Goal: Information Seeking & Learning: Compare options

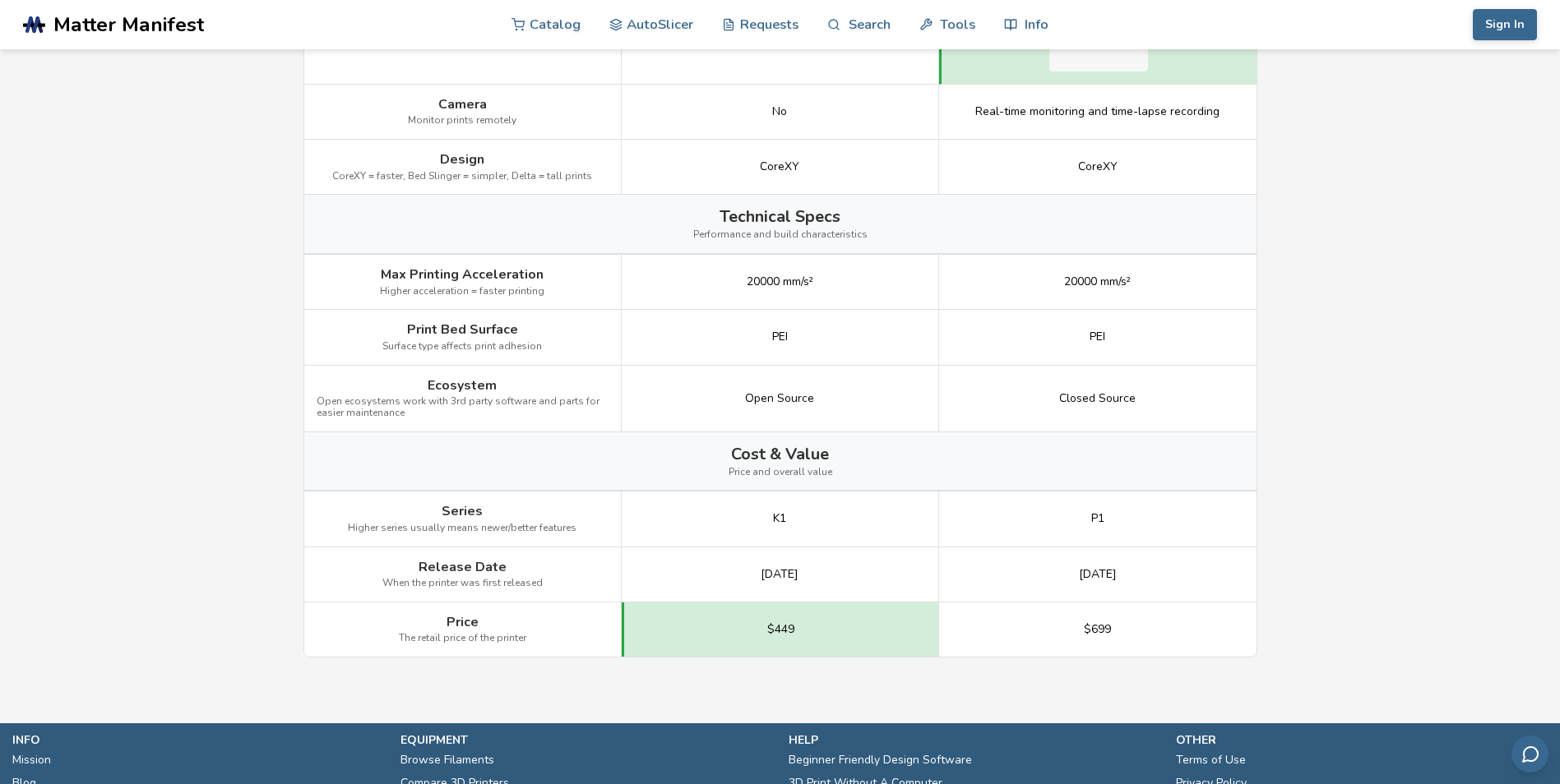
scroll to position [1891, 0]
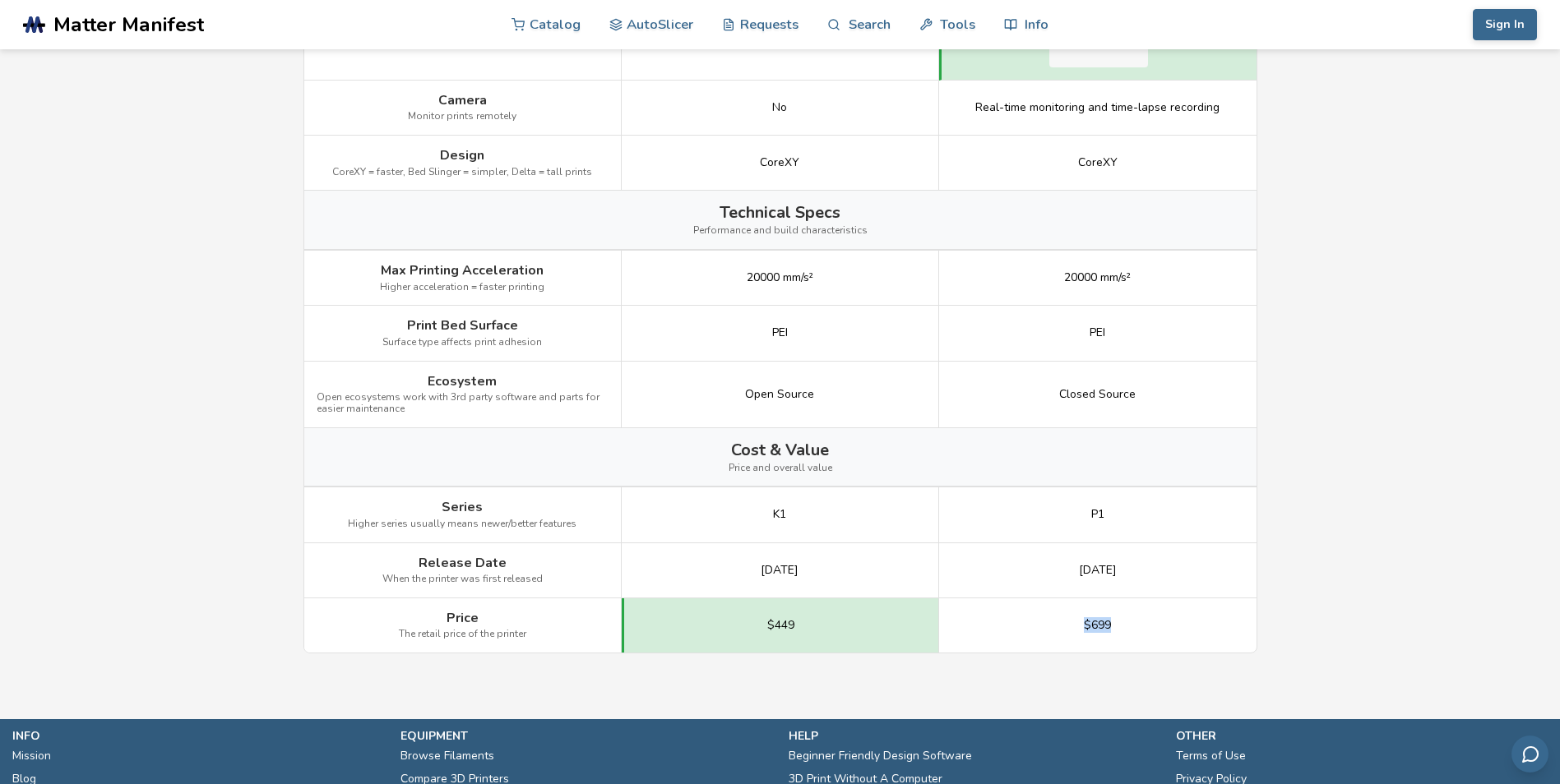
drag, startPoint x: 1111, startPoint y: 621, endPoint x: 1066, endPoint y: 623, distance: 45.0
click at [1066, 623] on div "$699" at bounding box center [1098, 625] width 317 height 54
click at [930, 624] on div "$449" at bounding box center [780, 625] width 317 height 54
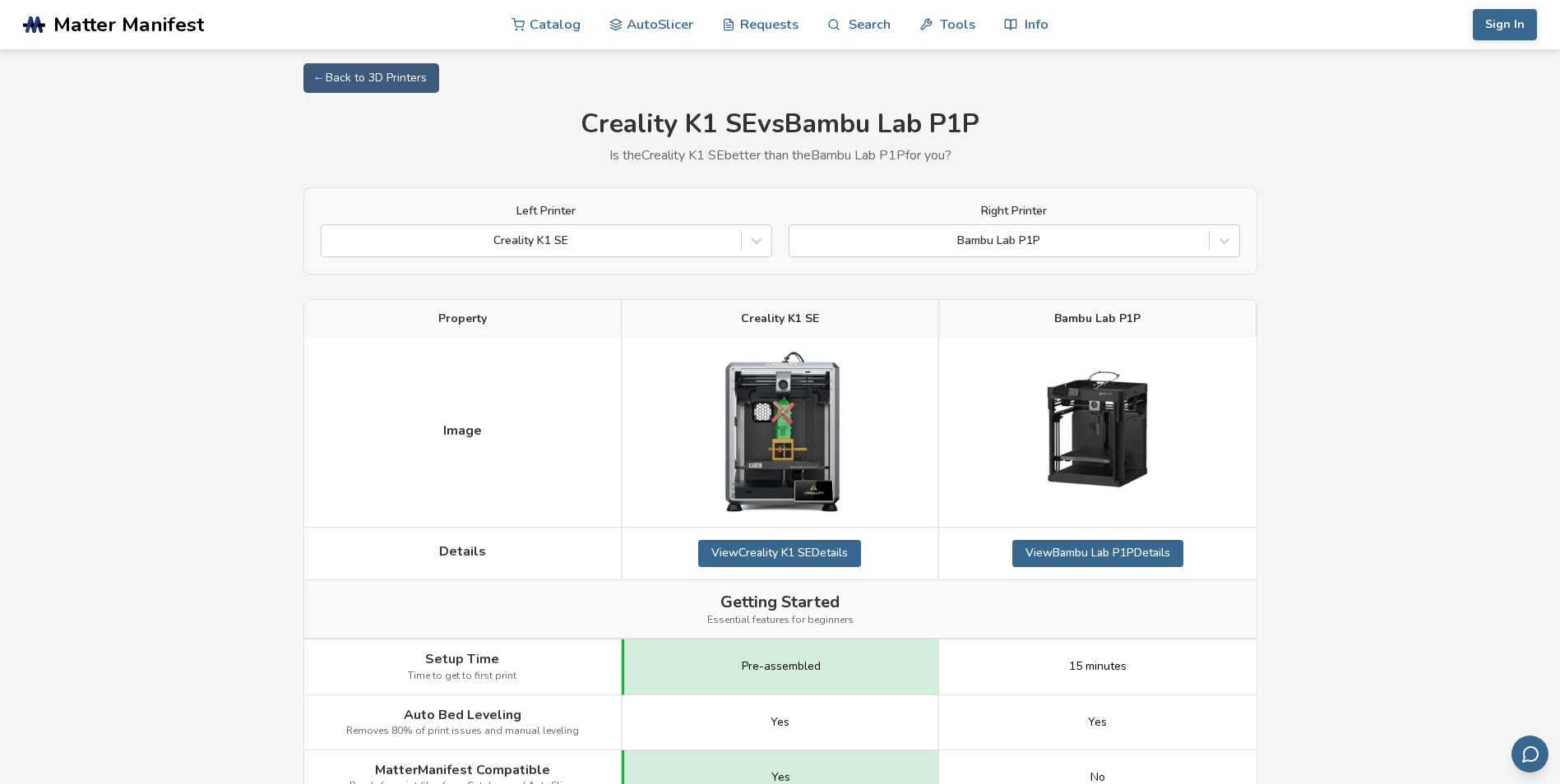
scroll to position [0, 0]
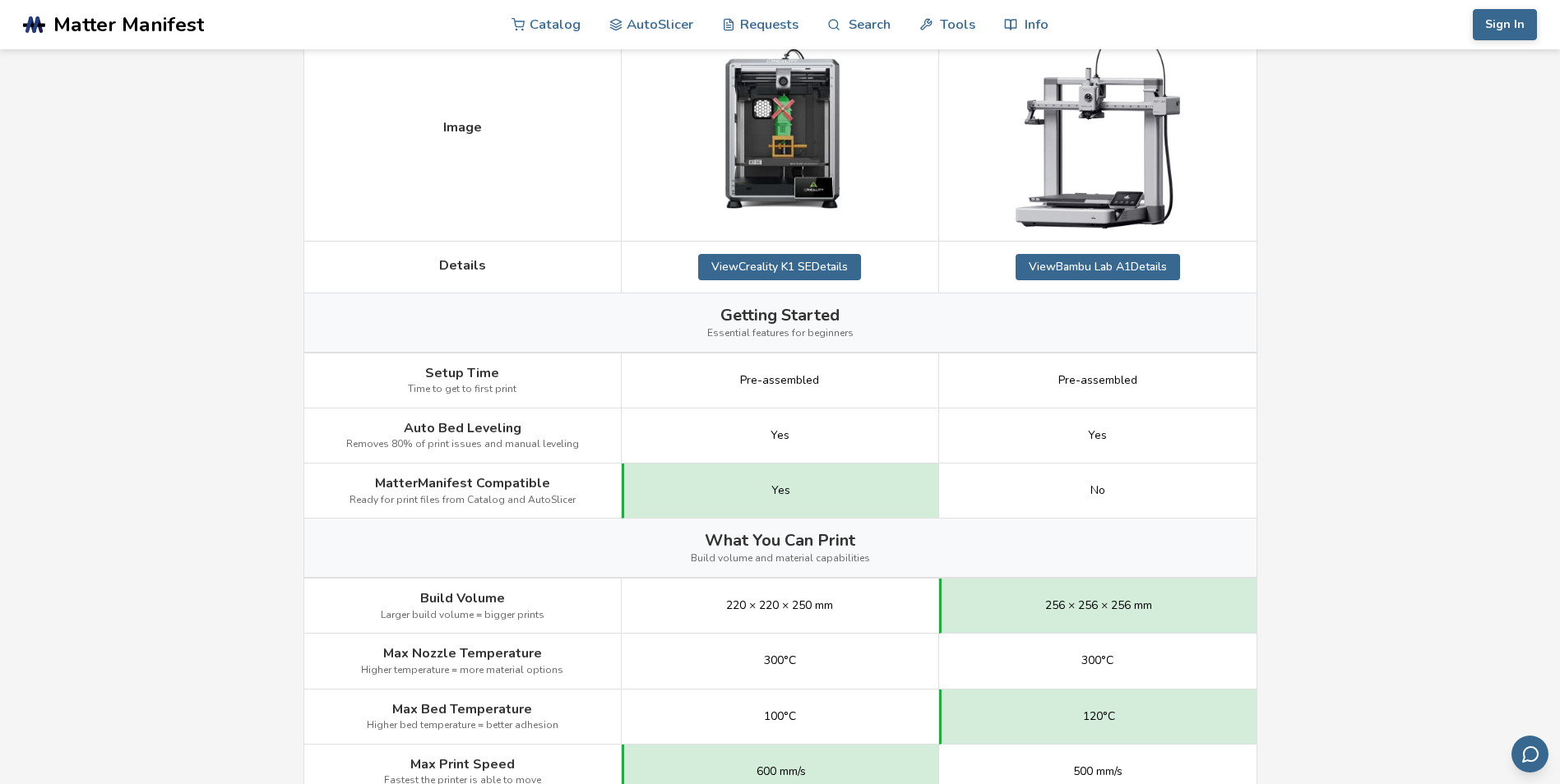
scroll to position [329, 0]
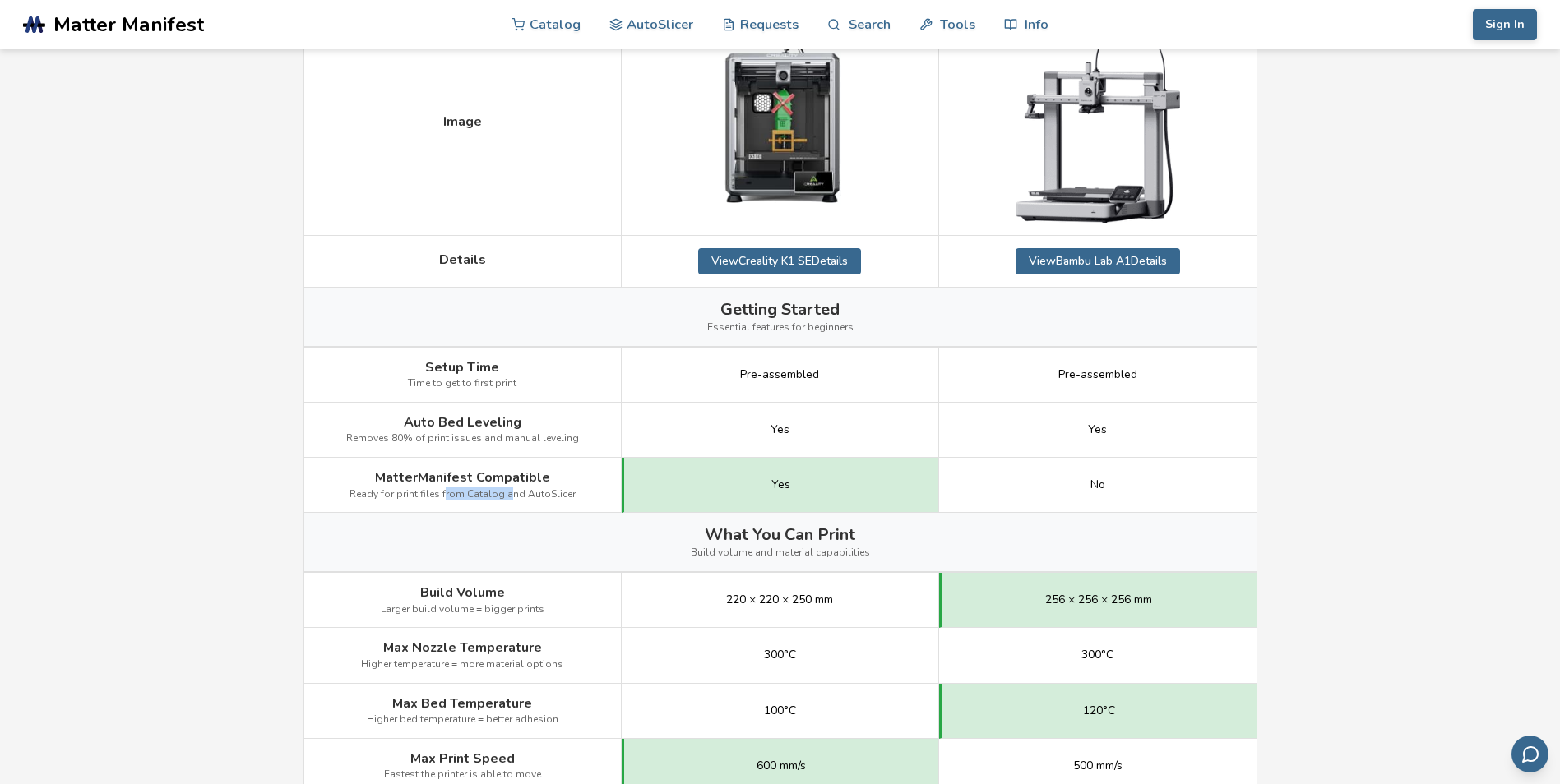
drag, startPoint x: 445, startPoint y: 497, endPoint x: 510, endPoint y: 495, distance: 65.0
click at [510, 495] on span "Ready for print files from Catalog and AutoSlicer" at bounding box center [463, 495] width 226 height 11
drag, startPoint x: 510, startPoint y: 495, endPoint x: 509, endPoint y: 534, distance: 39.0
click at [509, 534] on div "What You Can Print Build volume and material capabilities" at bounding box center [780, 542] width 952 height 58
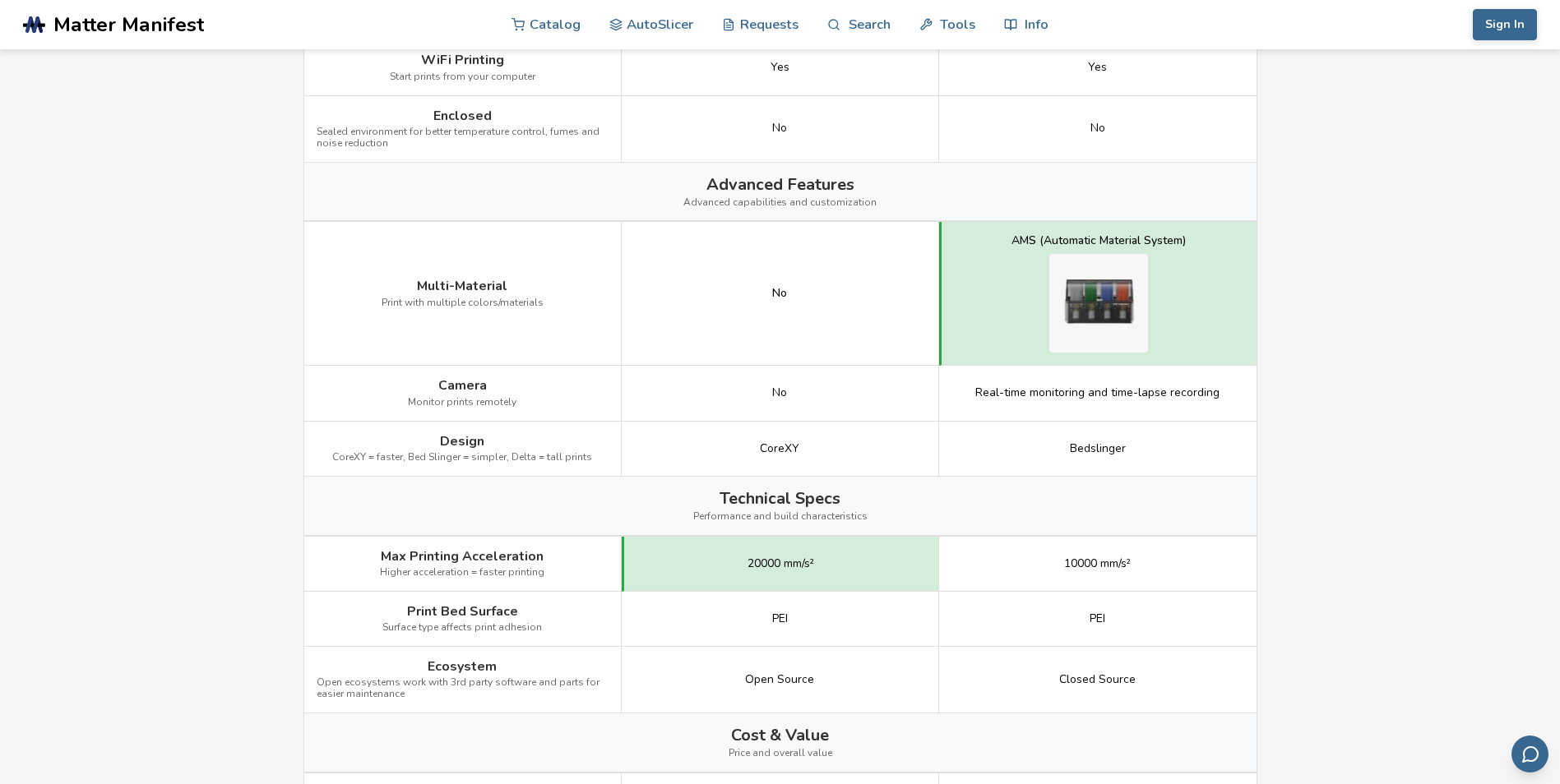
scroll to position [1645, 0]
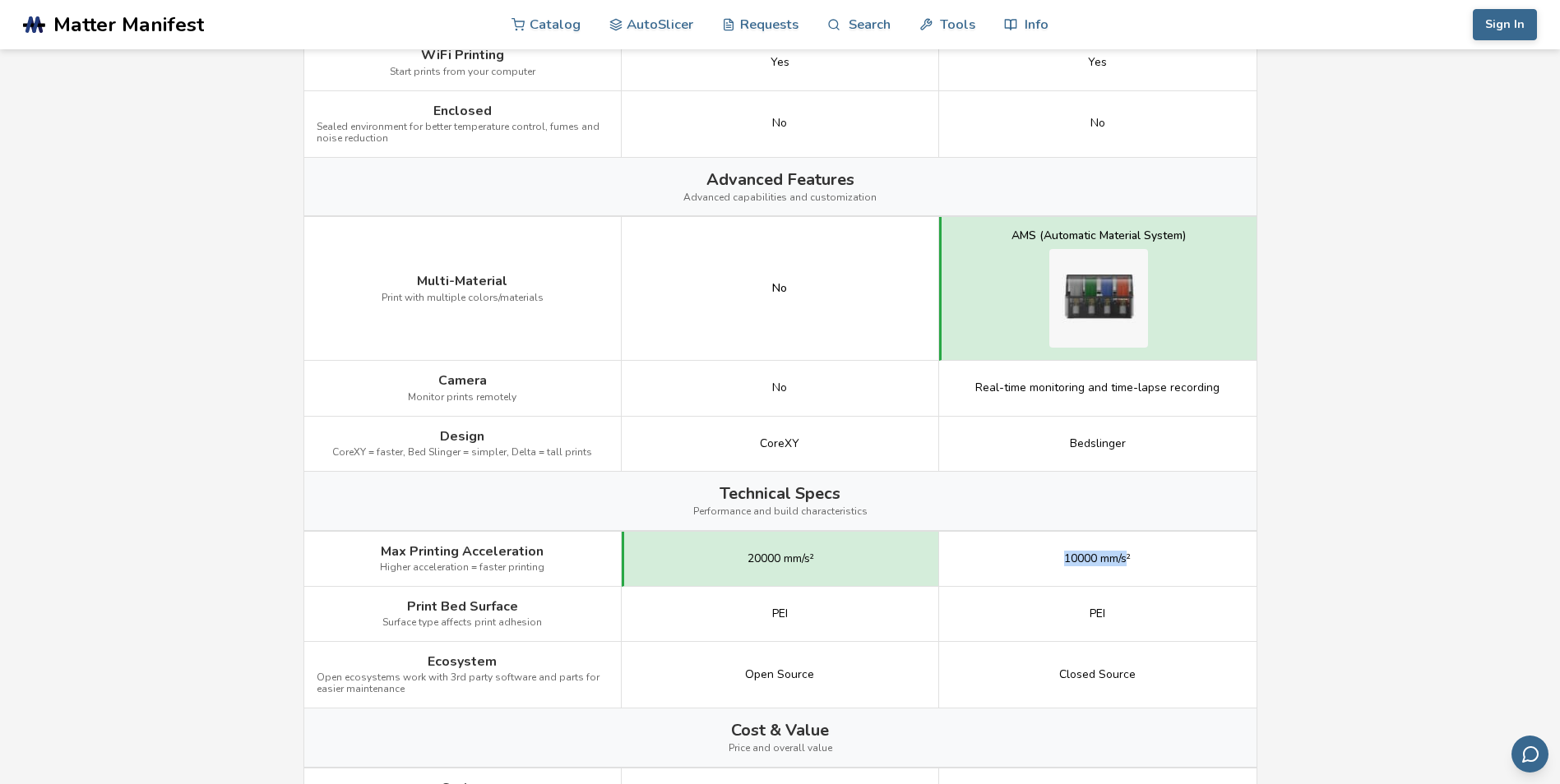
drag, startPoint x: 1057, startPoint y: 557, endPoint x: 1128, endPoint y: 557, distance: 71.0
click at [1128, 557] on div "10000 mm/s²" at bounding box center [1098, 559] width 317 height 55
drag, startPoint x: 1128, startPoint y: 557, endPoint x: 1120, endPoint y: 567, distance: 12.8
click at [1120, 567] on div "10000 mm/s²" at bounding box center [1098, 559] width 317 height 55
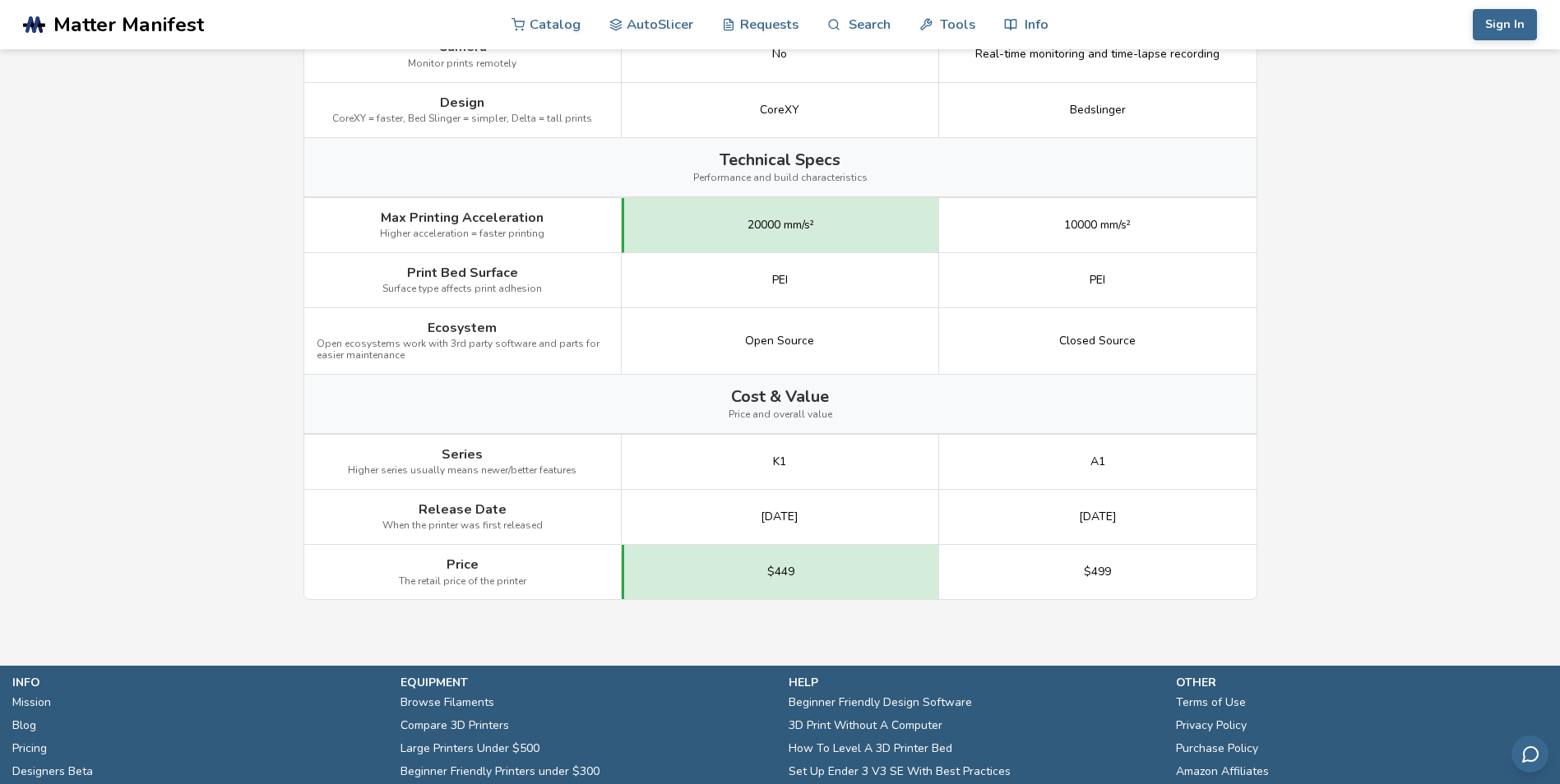
scroll to position [2056, 0]
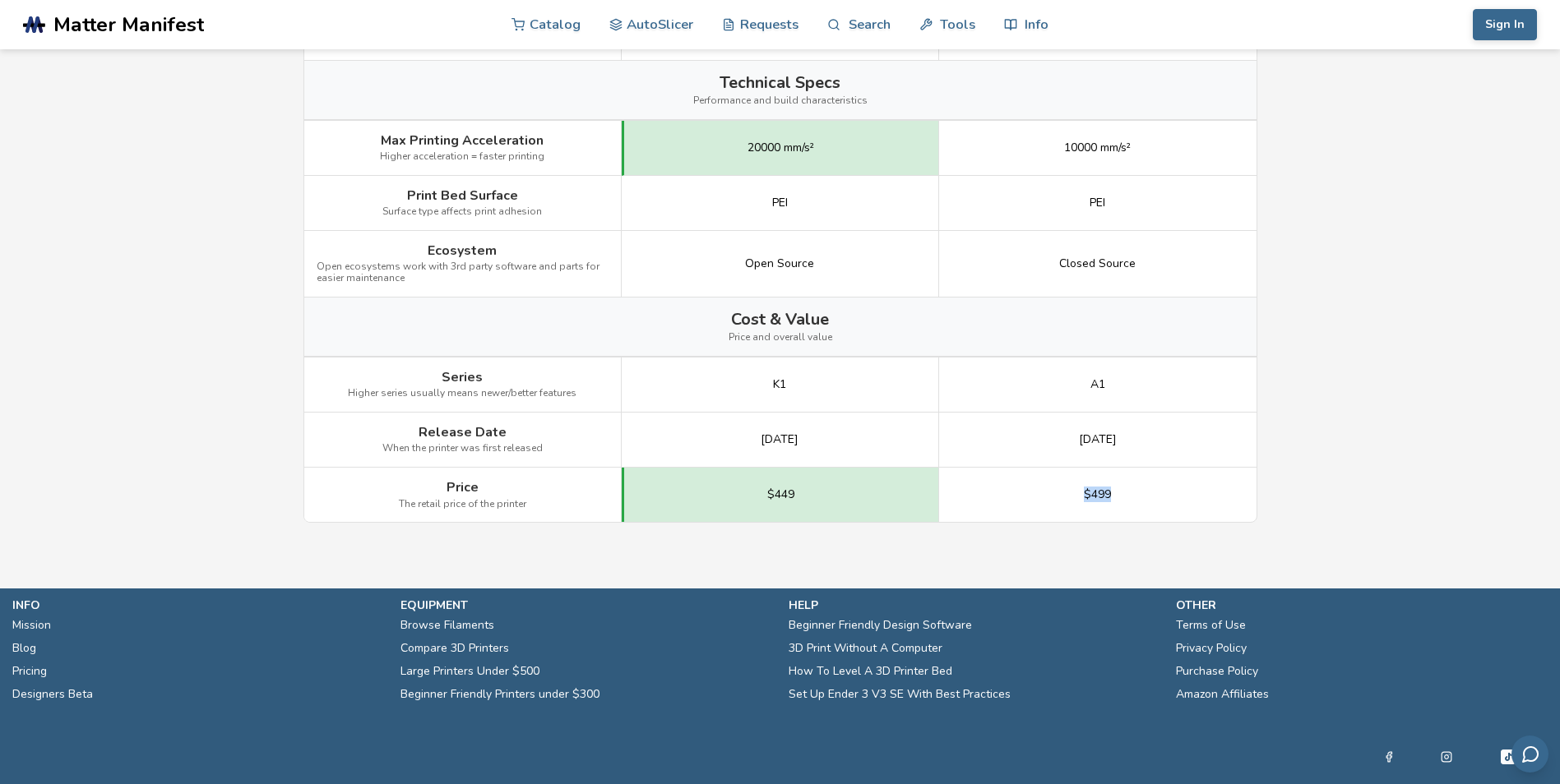
drag, startPoint x: 1115, startPoint y: 498, endPoint x: 1142, endPoint y: 497, distance: 27.0
click at [1142, 497] on div "$499" at bounding box center [1098, 495] width 317 height 54
drag, startPoint x: 1142, startPoint y: 497, endPoint x: 1090, endPoint y: 530, distance: 61.6
